Goal: Check status: Check status

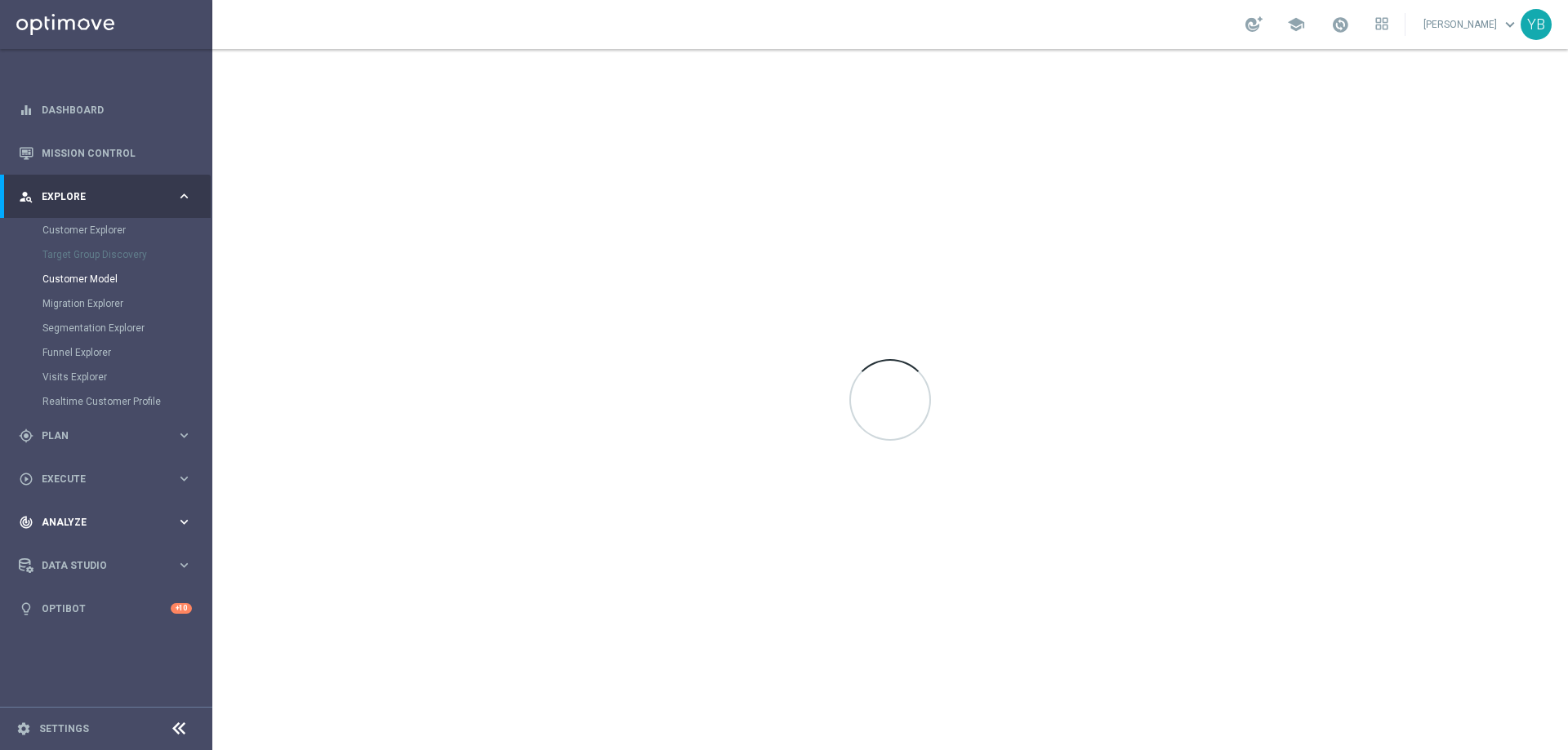
click at [181, 519] on icon "keyboard_arrow_right" at bounding box center [184, 521] width 16 height 16
click at [182, 480] on icon "keyboard_arrow_right" at bounding box center [184, 482] width 16 height 16
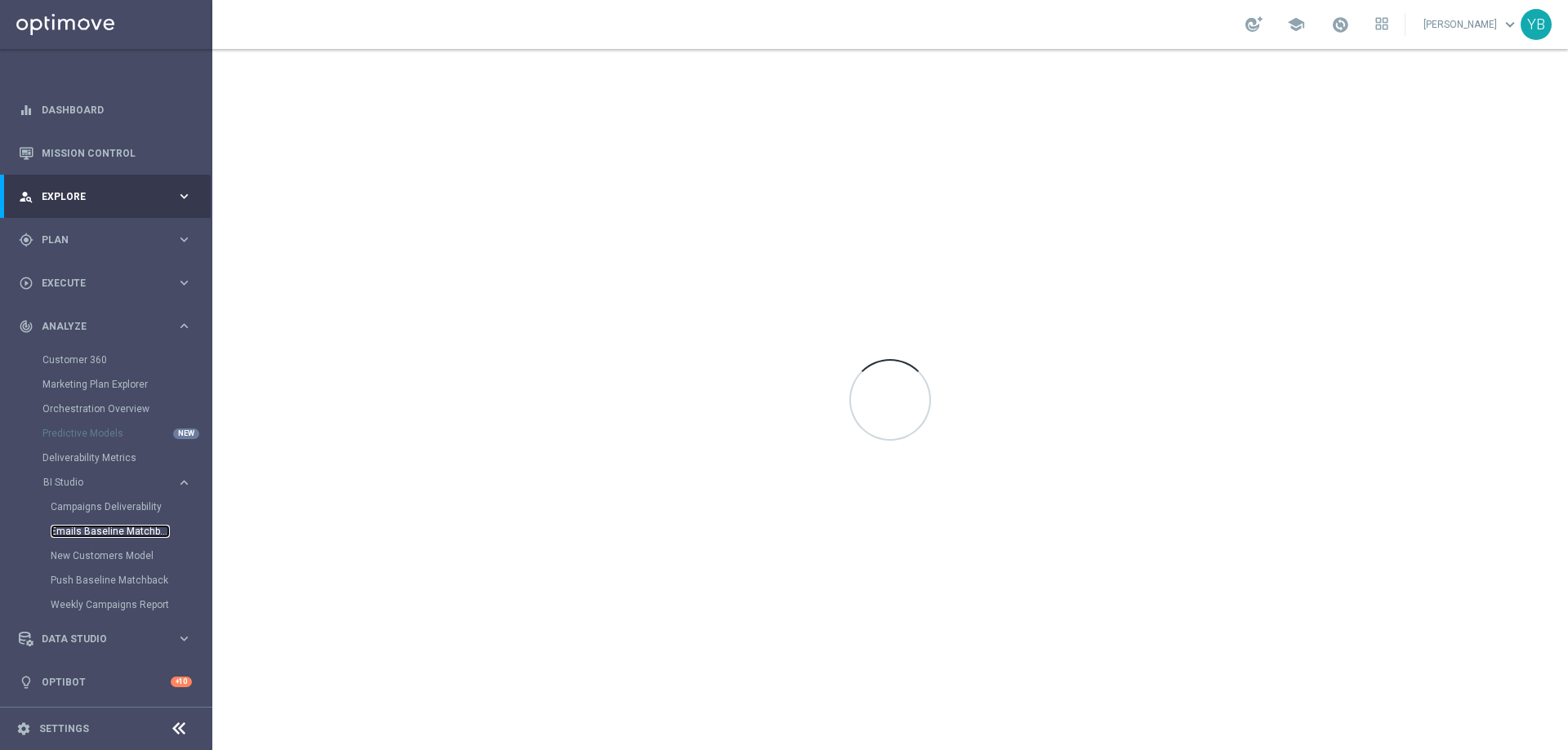
click at [105, 529] on link "Emails Baseline Matchback" at bounding box center [110, 532] width 119 height 13
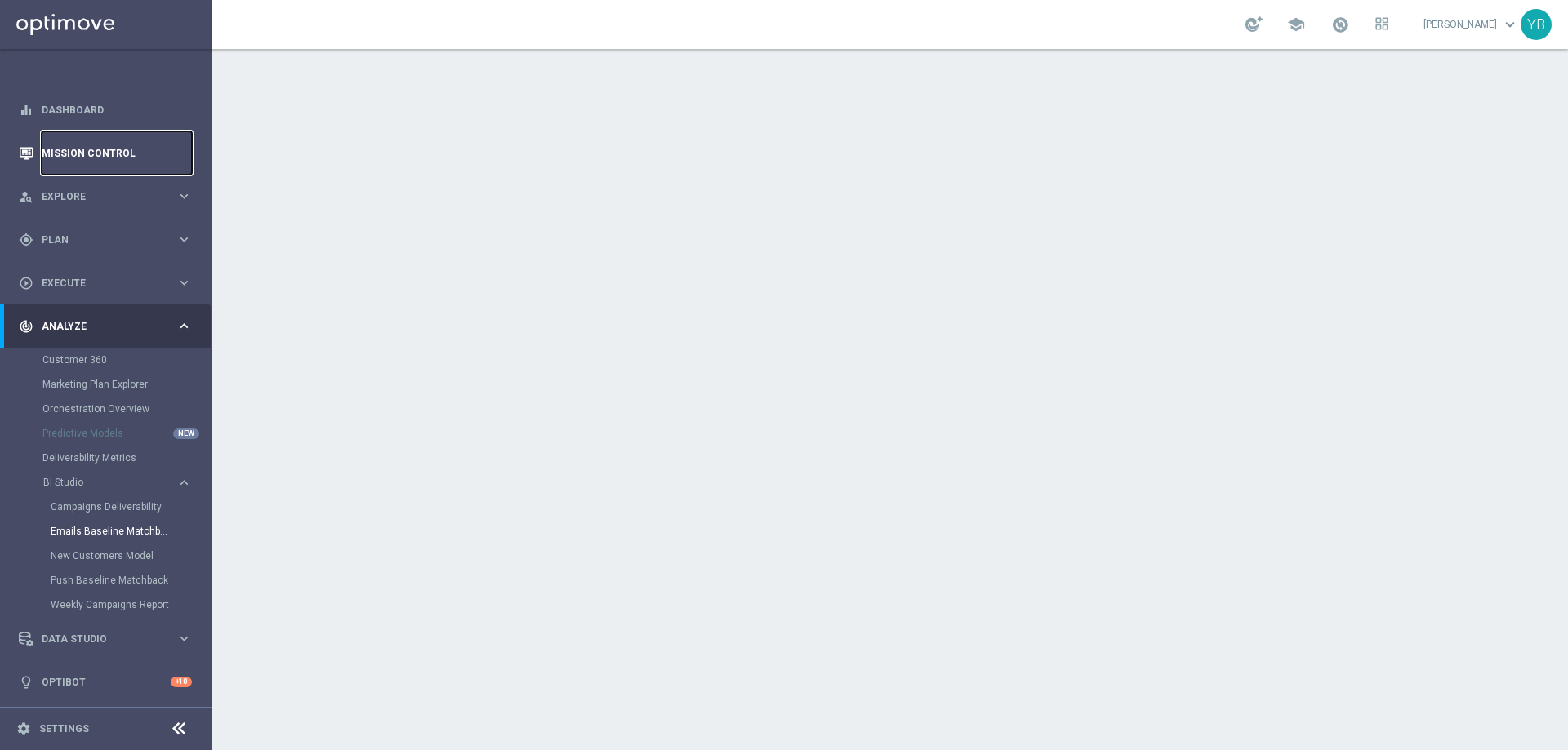
drag, startPoint x: 71, startPoint y: 139, endPoint x: 107, endPoint y: 144, distance: 36.3
click at [71, 140] on link "Mission Control" at bounding box center [116, 153] width 150 height 44
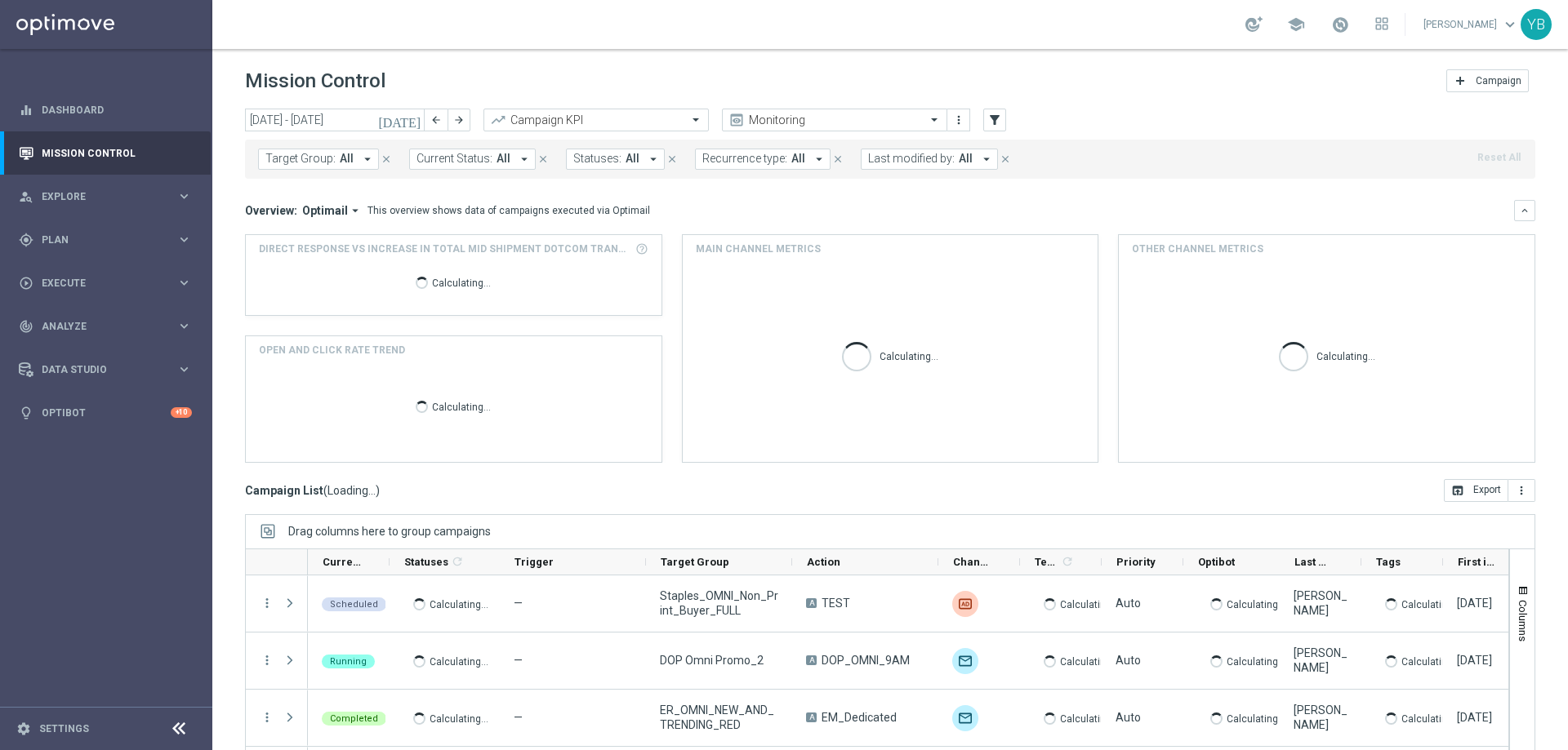
click at [415, 128] on button "[DATE]" at bounding box center [400, 121] width 49 height 24
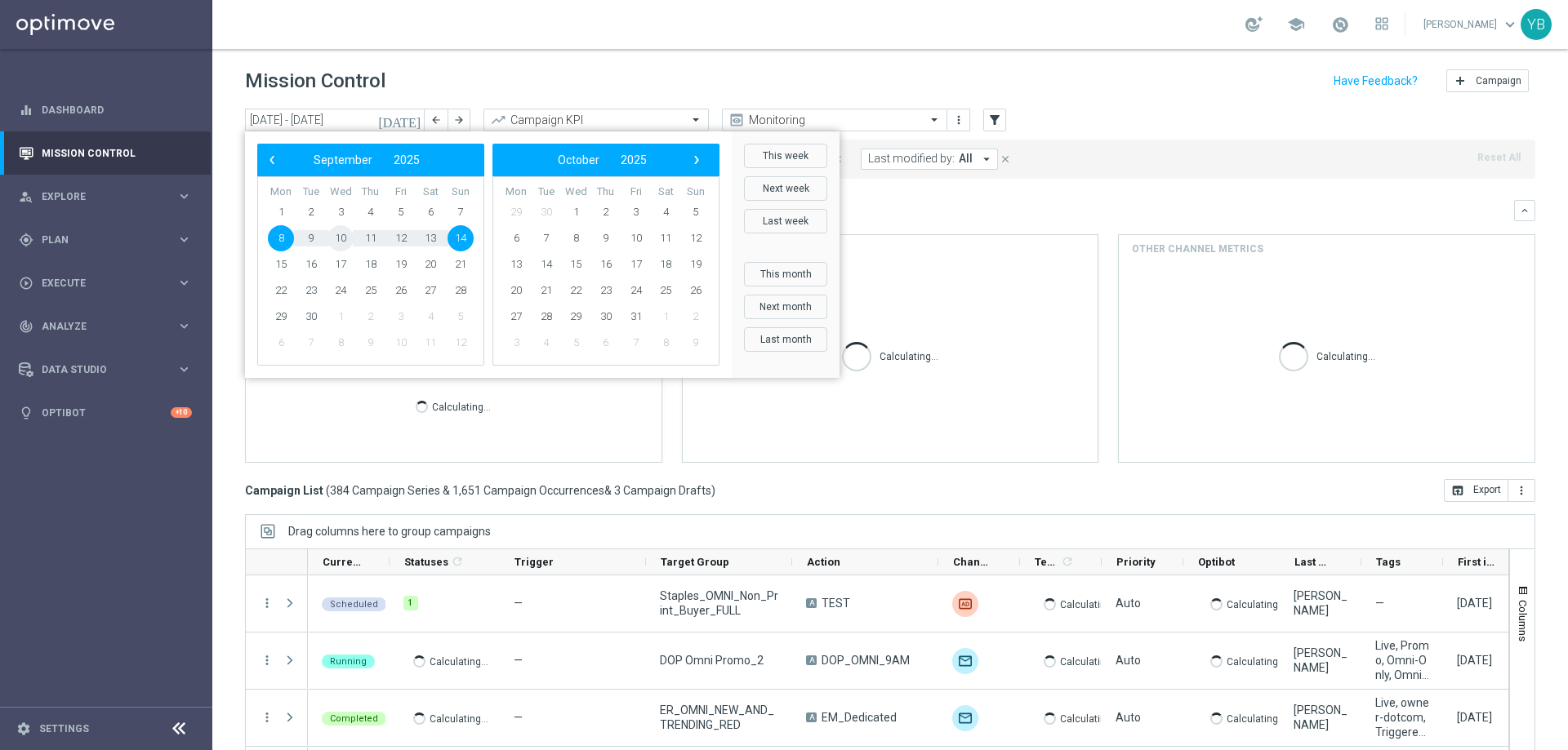
click at [343, 238] on span "10" at bounding box center [340, 238] width 26 height 26
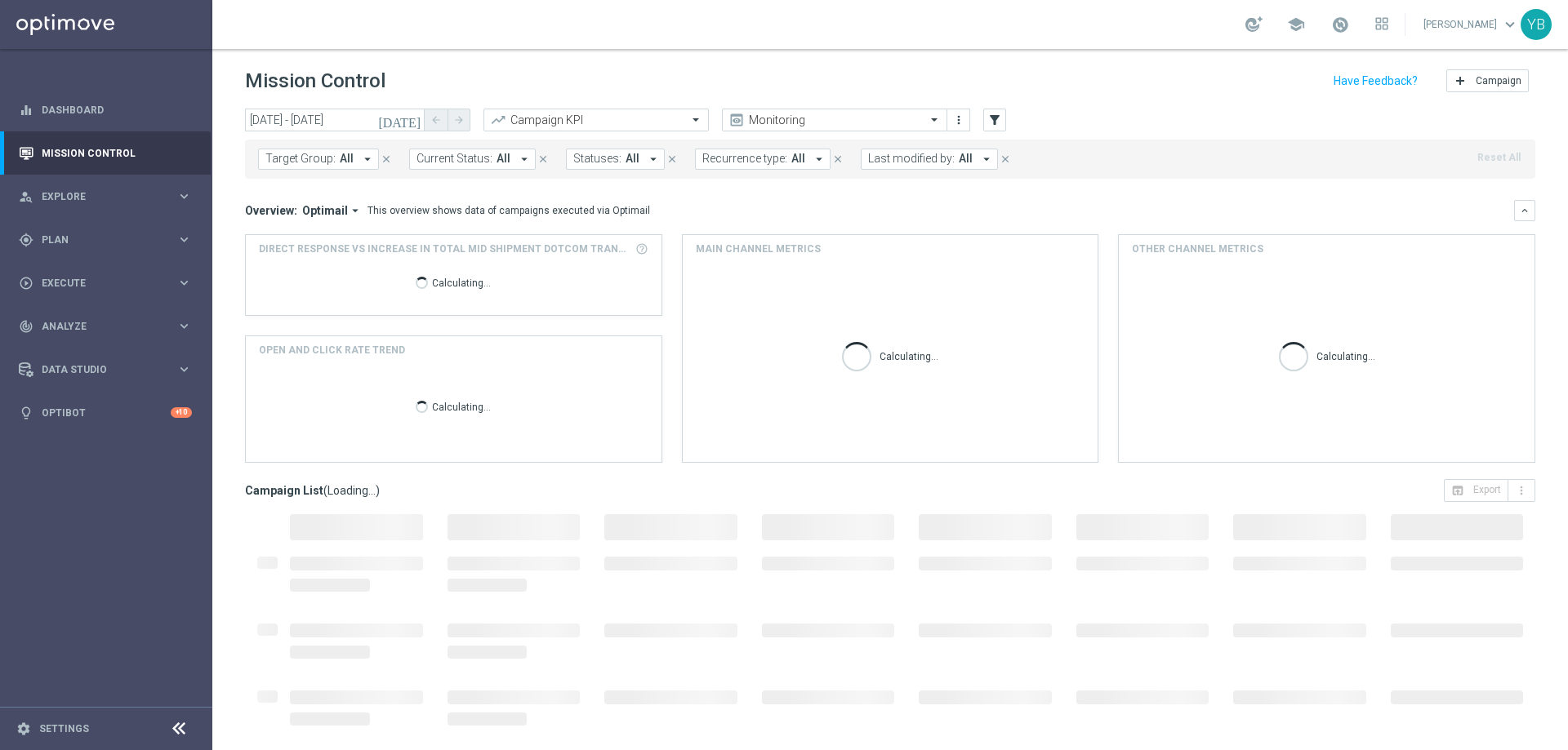
type input "[DATE] - [DATE]"
click at [351, 213] on icon "arrow_drop_down" at bounding box center [355, 211] width 15 height 15
click at [307, 240] on div "Analysis" at bounding box center [297, 236] width 39 height 15
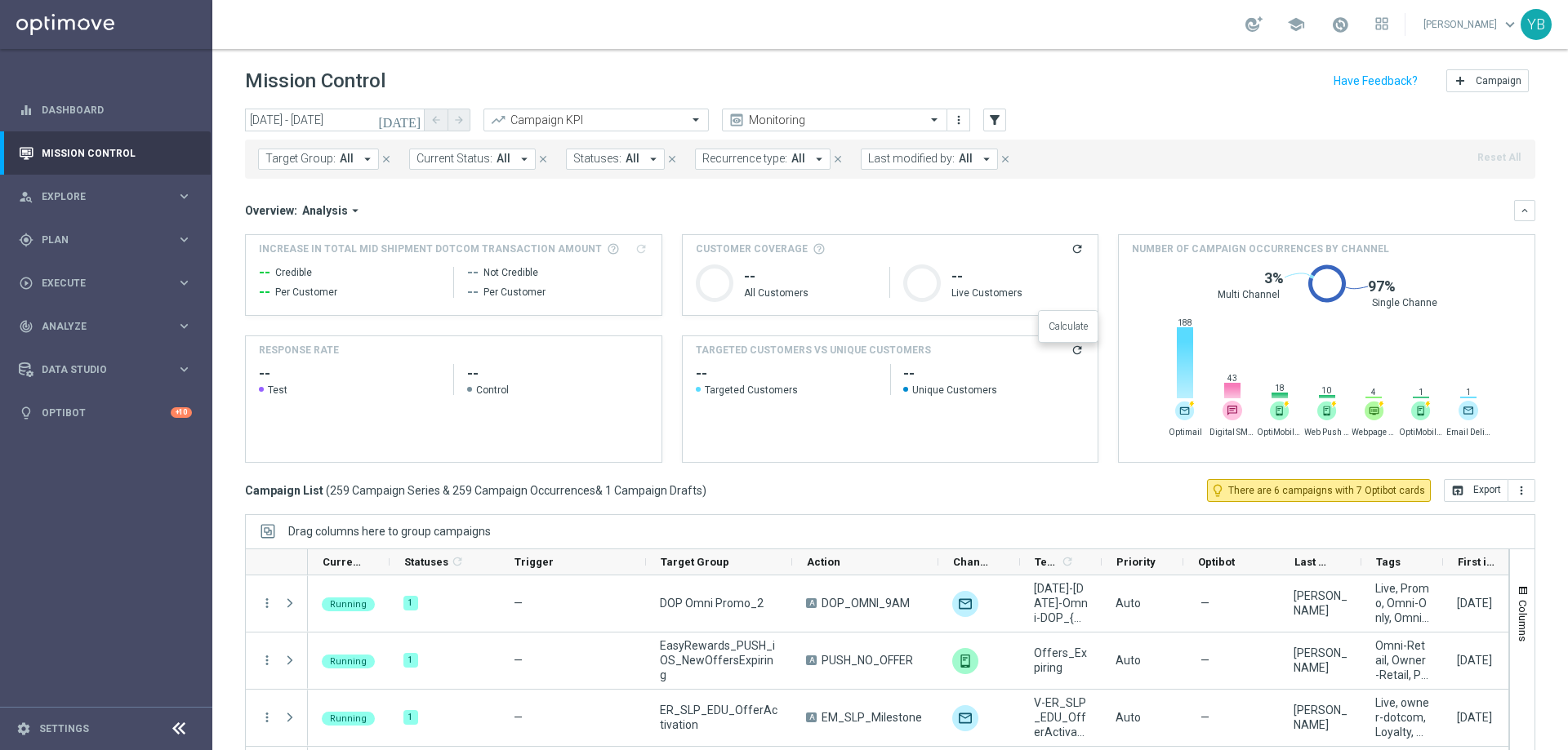
click at [1070, 347] on icon "refresh" at bounding box center [1077, 350] width 13 height 13
click at [126, 317] on div "track_changes Analyze keyboard_arrow_right" at bounding box center [106, 326] width 211 height 44
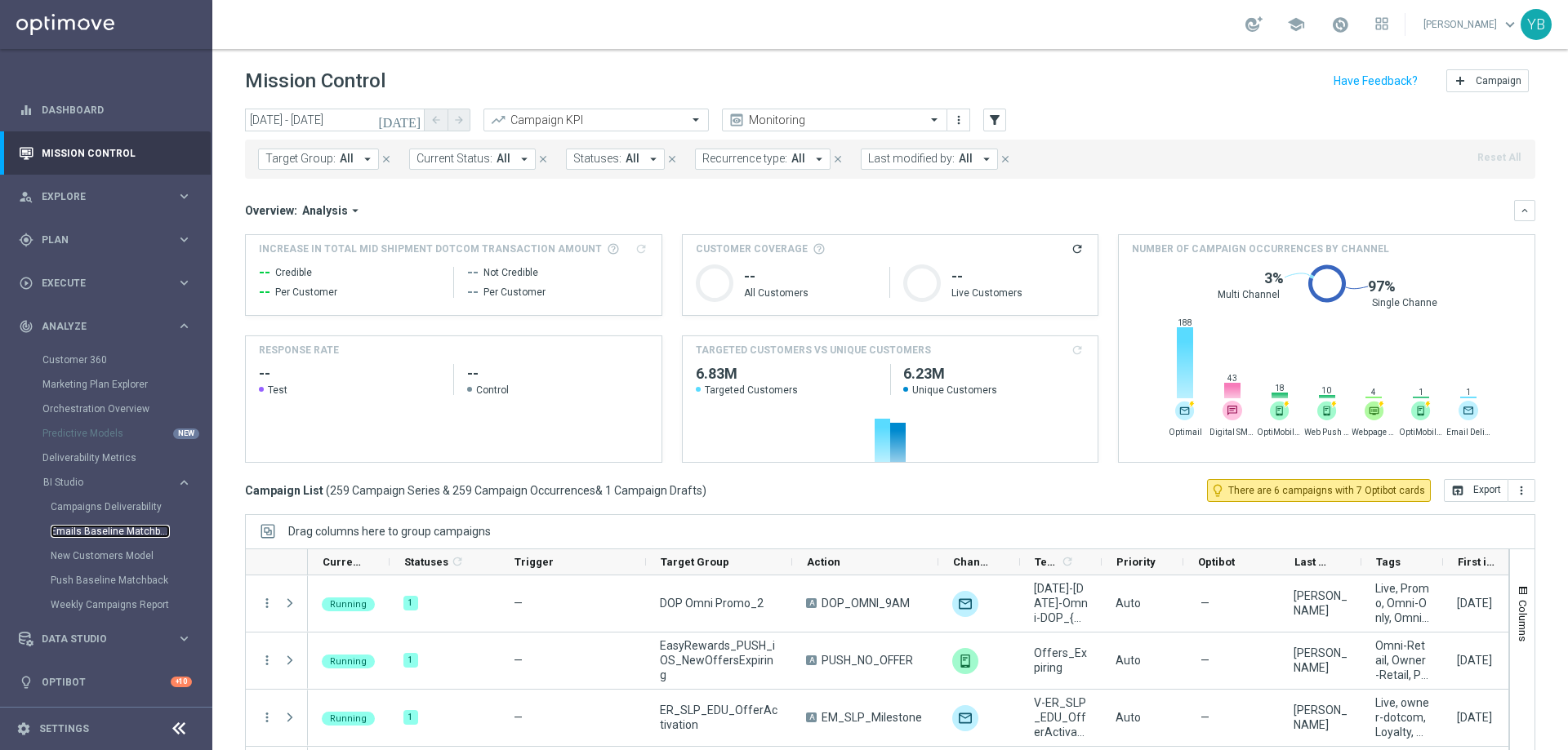
click at [99, 531] on link "Emails Baseline Matchback" at bounding box center [110, 532] width 119 height 13
